Goal: Navigation & Orientation: Understand site structure

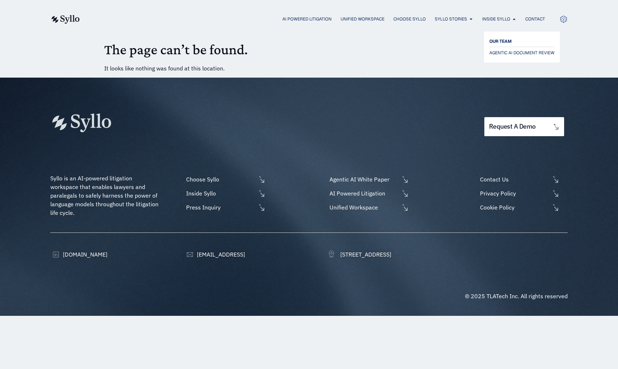
click at [495, 42] on span "OUR TEAM" at bounding box center [500, 41] width 22 height 9
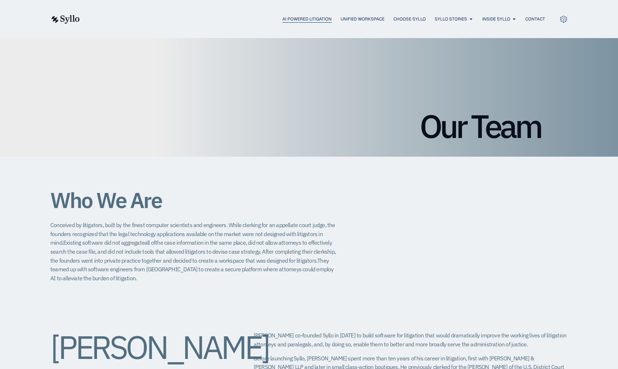
click at [317, 19] on span "AI Powered Litigation" at bounding box center [306, 19] width 49 height 6
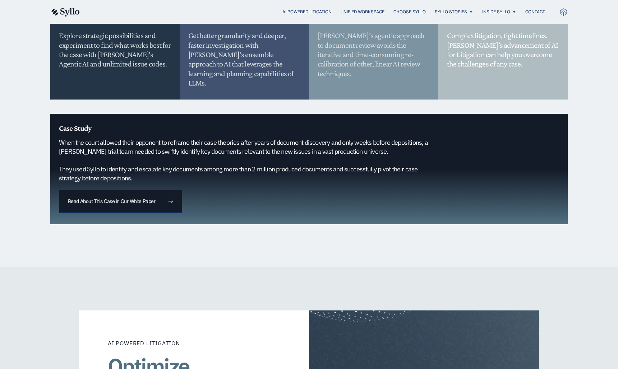
scroll to position [652, 0]
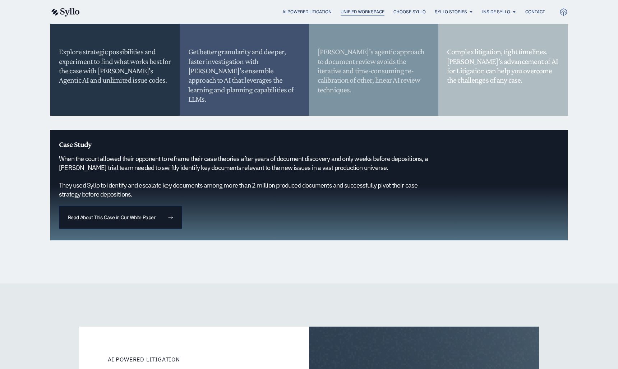
click at [374, 11] on span "Unified Workspace" at bounding box center [363, 12] width 44 height 6
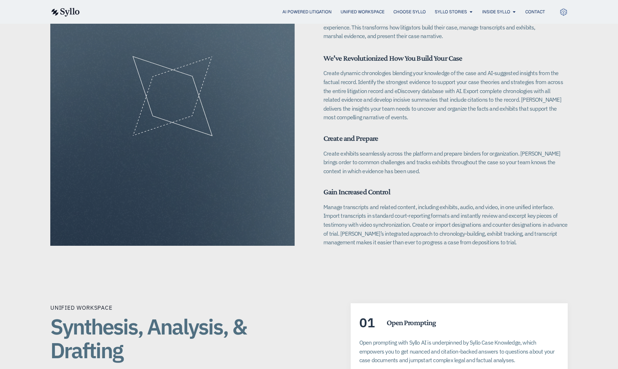
scroll to position [929, 0]
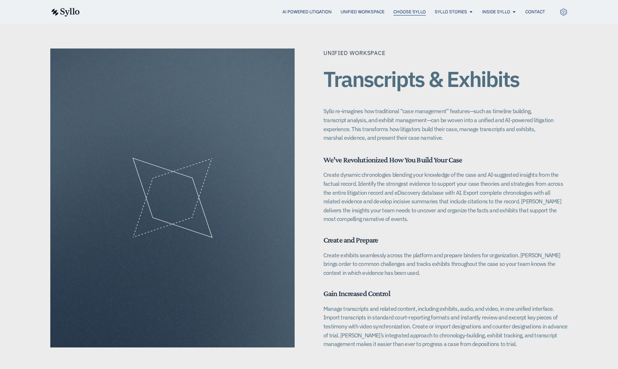
click at [419, 11] on span "Choose Syllo" at bounding box center [409, 12] width 32 height 6
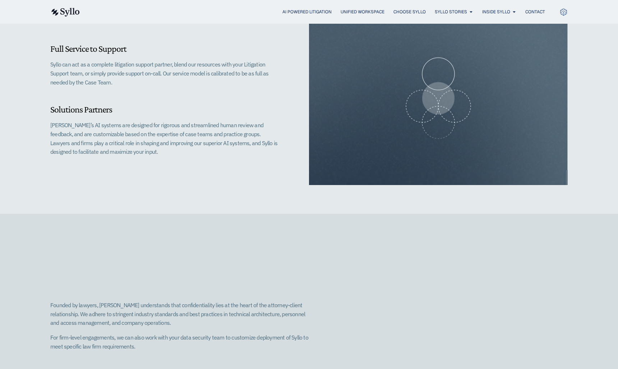
scroll to position [706, 0]
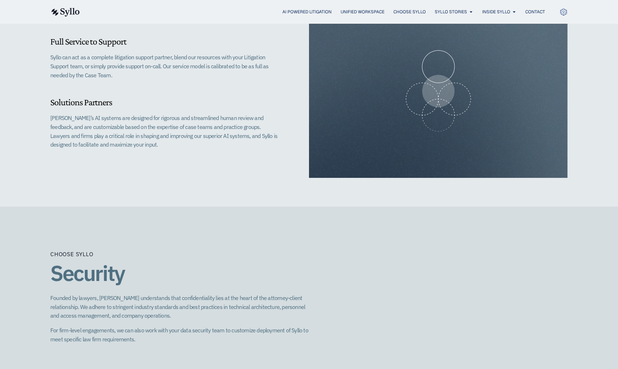
click at [564, 11] on icon at bounding box center [563, 12] width 8 height 8
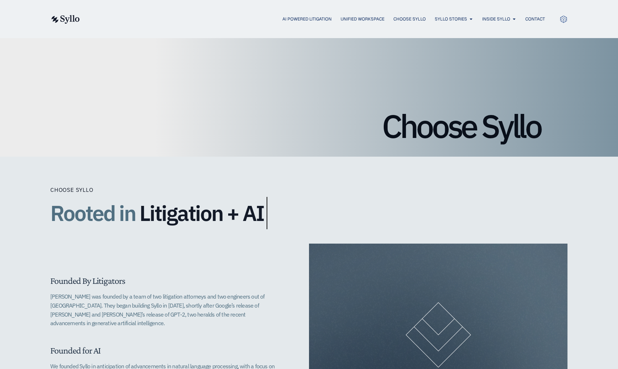
scroll to position [0, 0]
